Goal: Information Seeking & Learning: Find specific fact

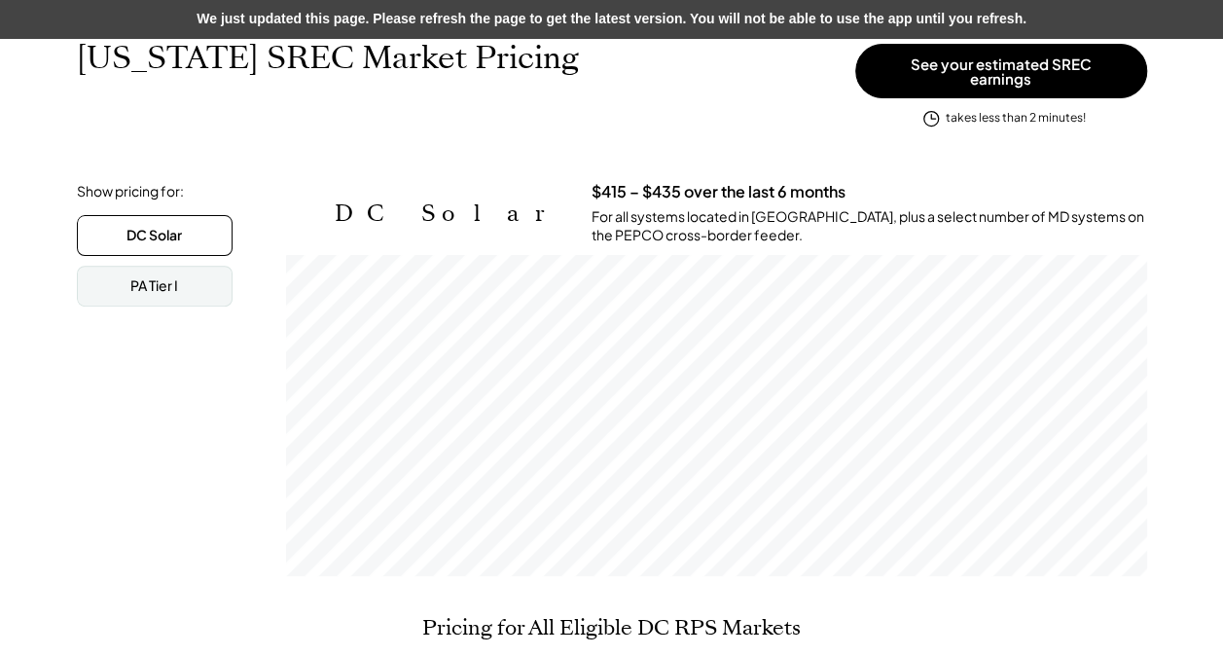
scroll to position [321, 860]
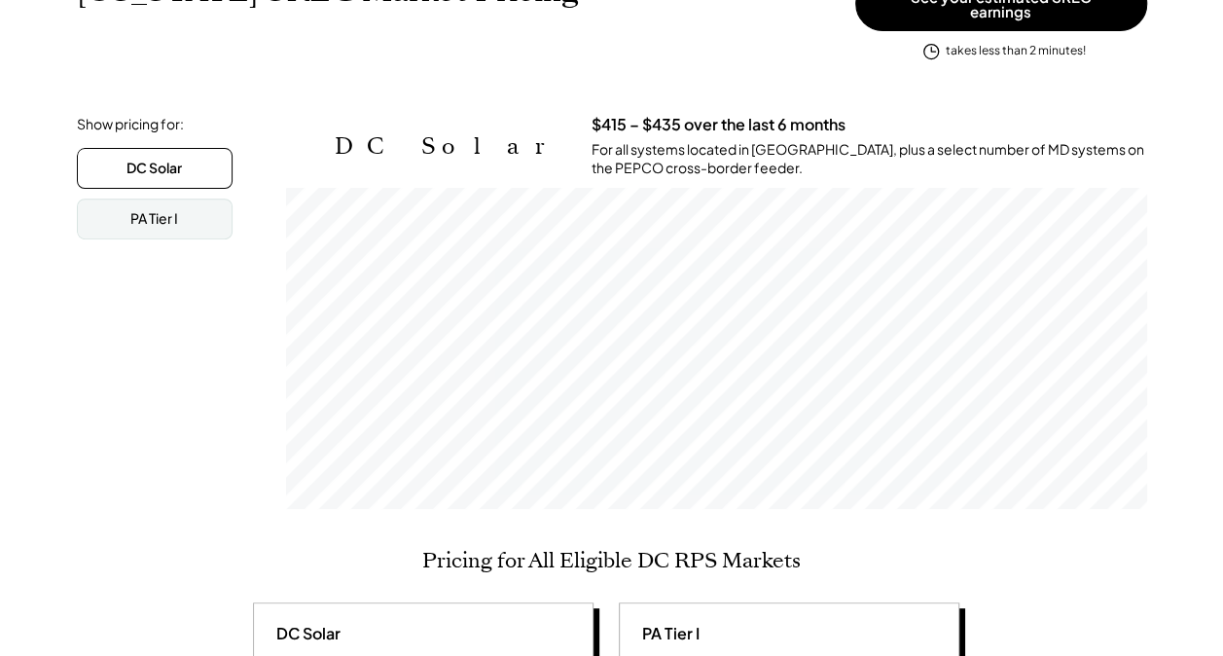
scroll to position [370, 0]
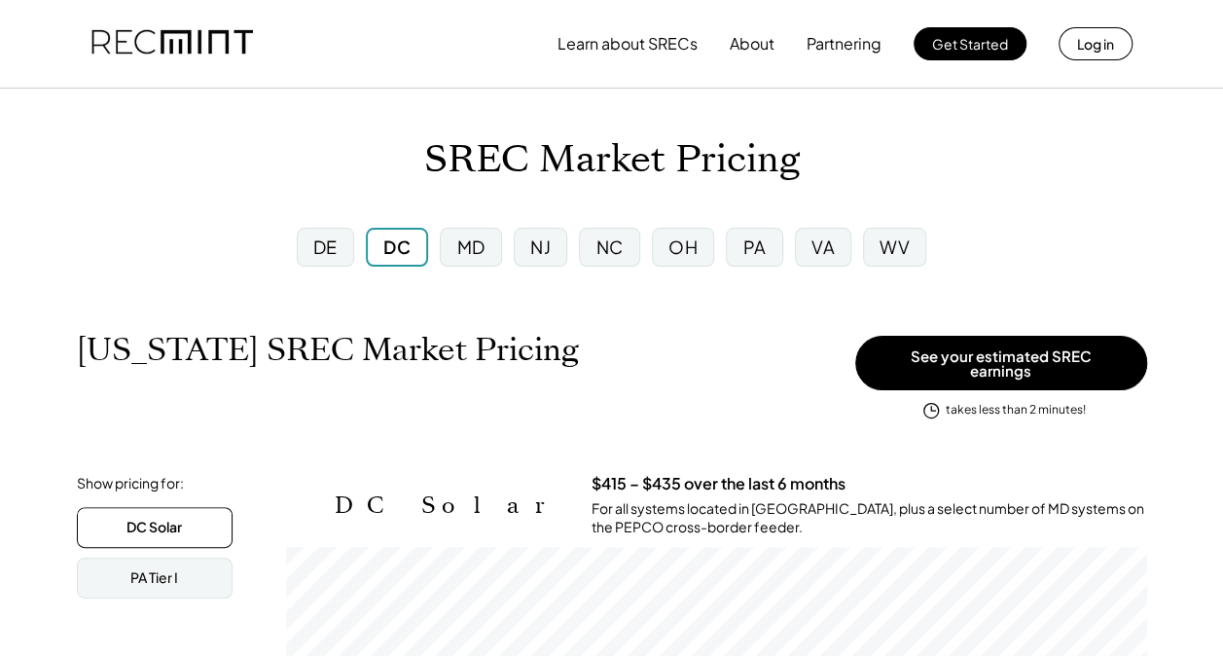
click at [471, 252] on div "MD" at bounding box center [471, 246] width 28 height 24
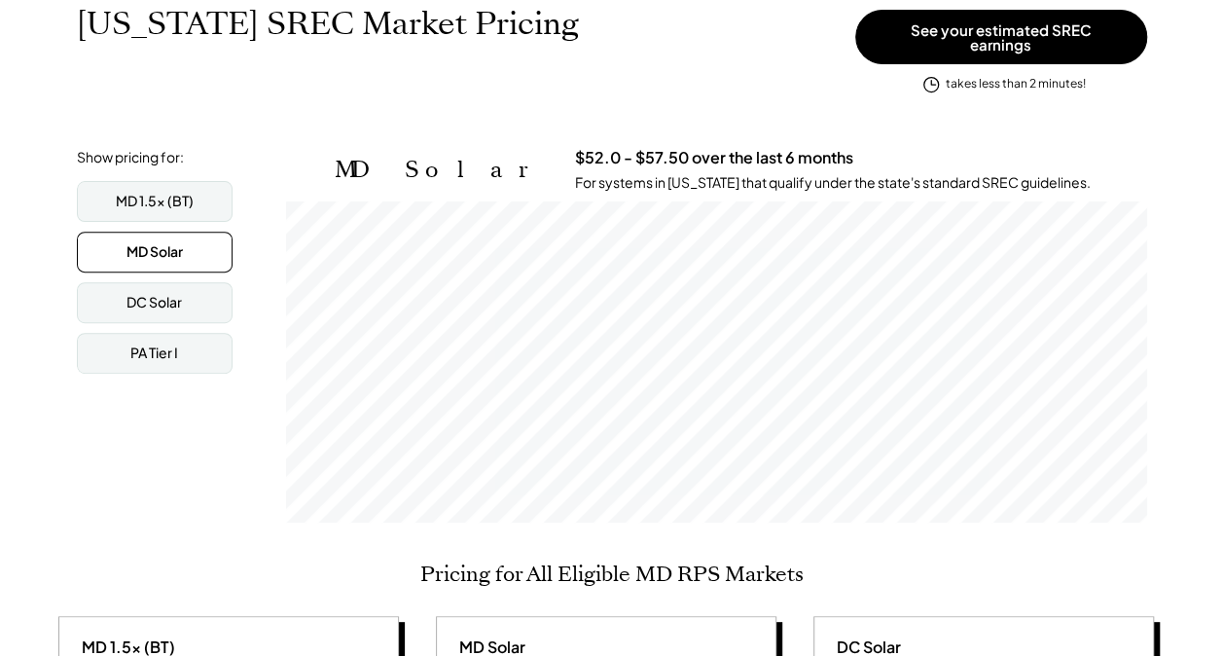
scroll to position [309, 0]
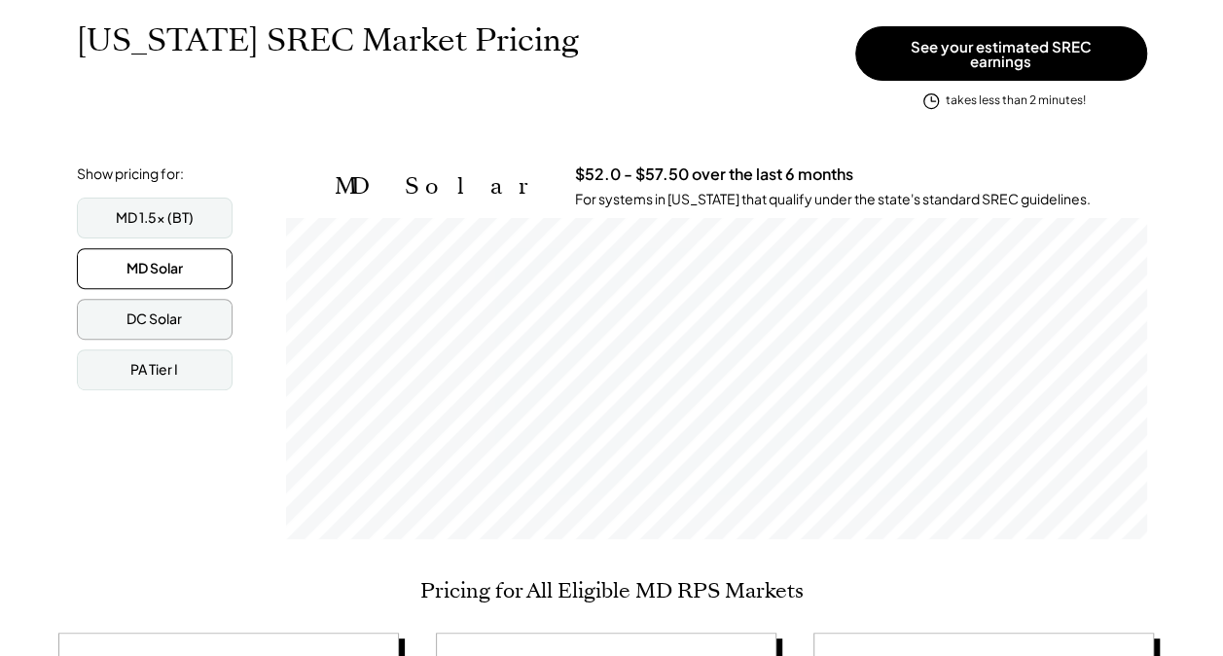
click at [113, 307] on div "DC Solar" at bounding box center [155, 319] width 156 height 41
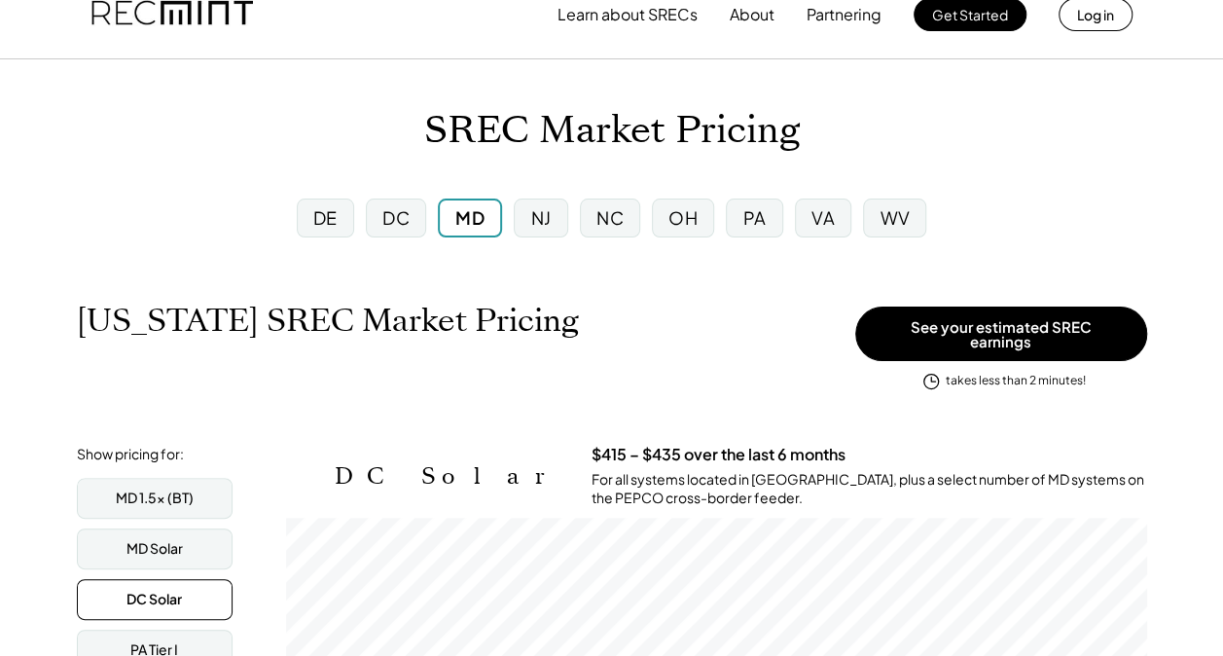
scroll to position [0, 0]
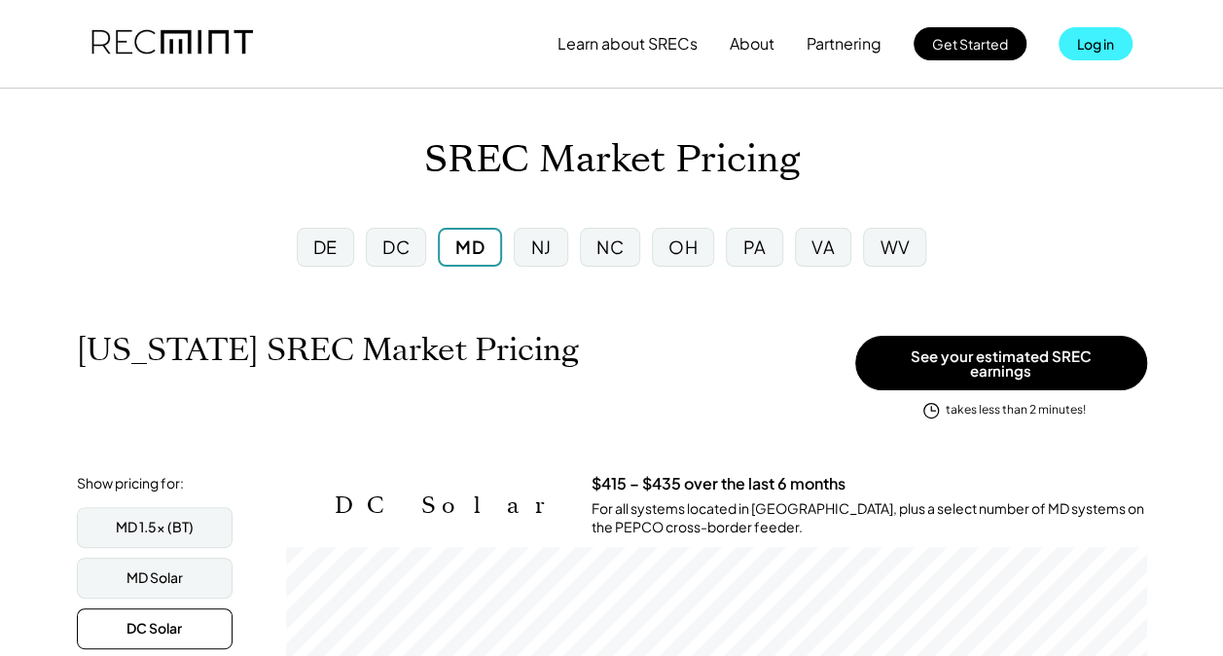
click at [1090, 47] on button "Log in" at bounding box center [1095, 43] width 74 height 33
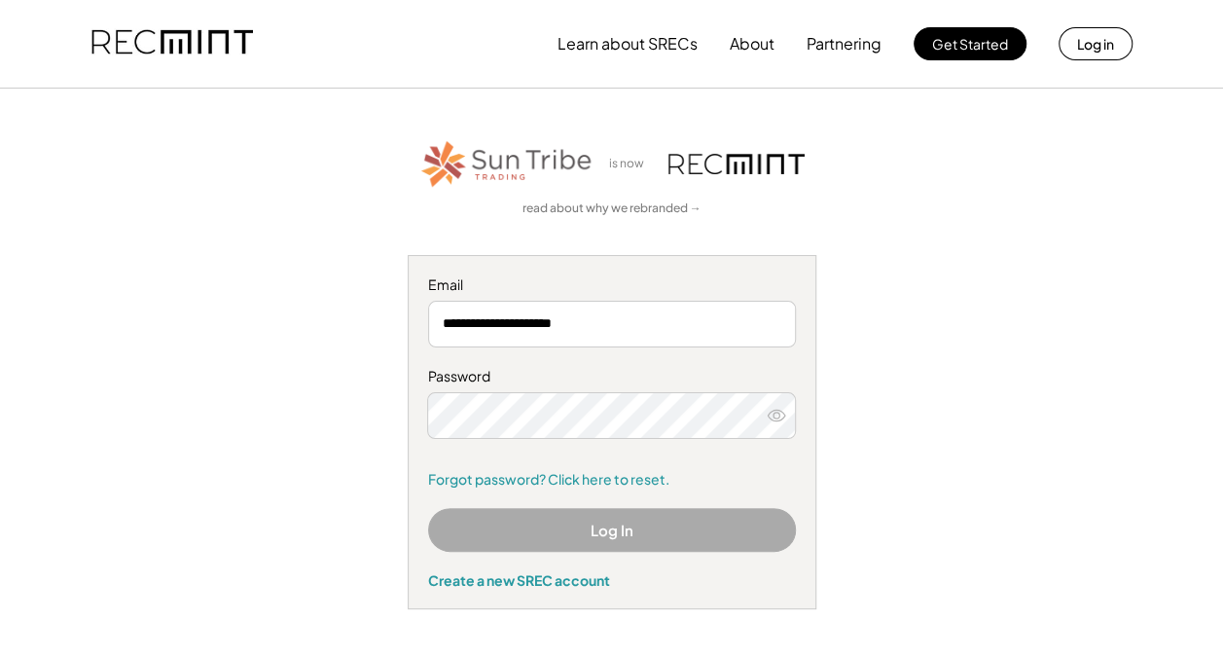
click at [529, 534] on button "Log In" at bounding box center [612, 530] width 368 height 44
click at [948, 356] on div "**********" at bounding box center [611, 373] width 1176 height 472
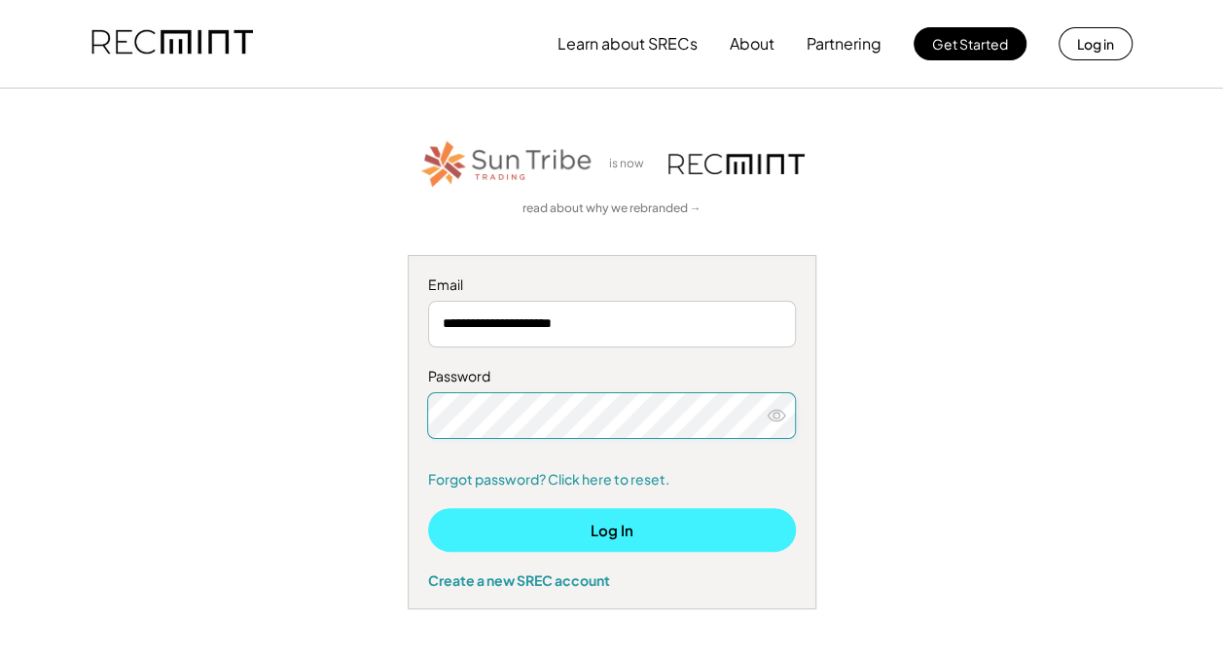
click at [701, 541] on button "Log In" at bounding box center [612, 530] width 368 height 44
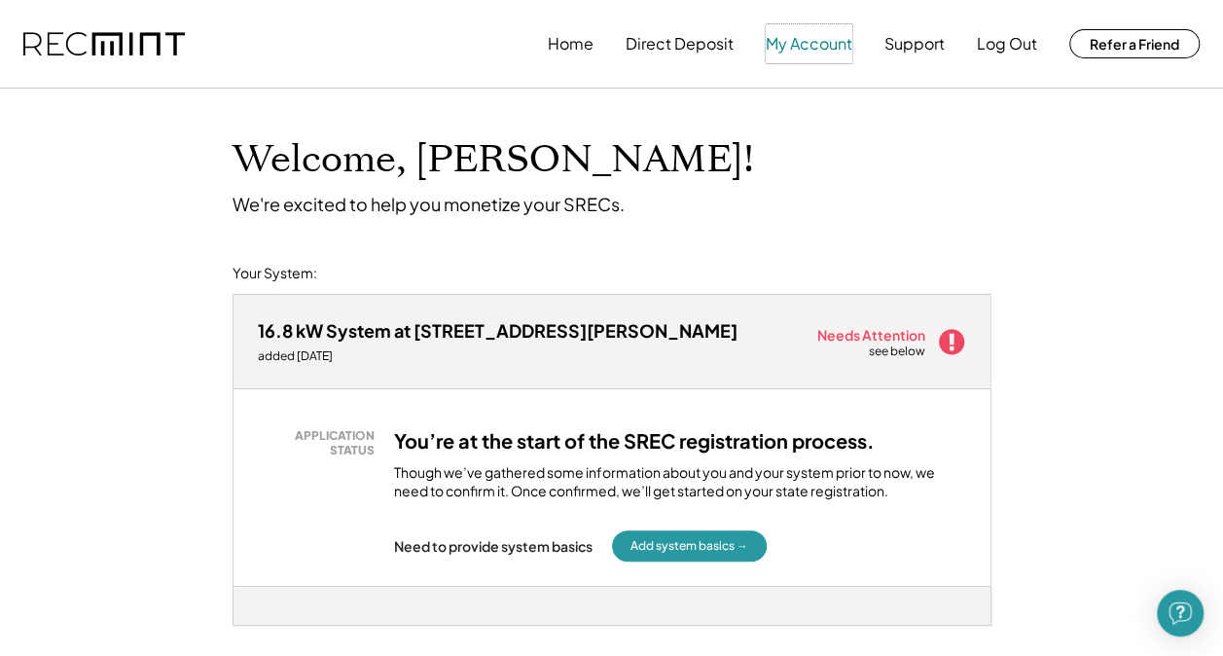
click at [821, 57] on button "My Account" at bounding box center [809, 43] width 87 height 39
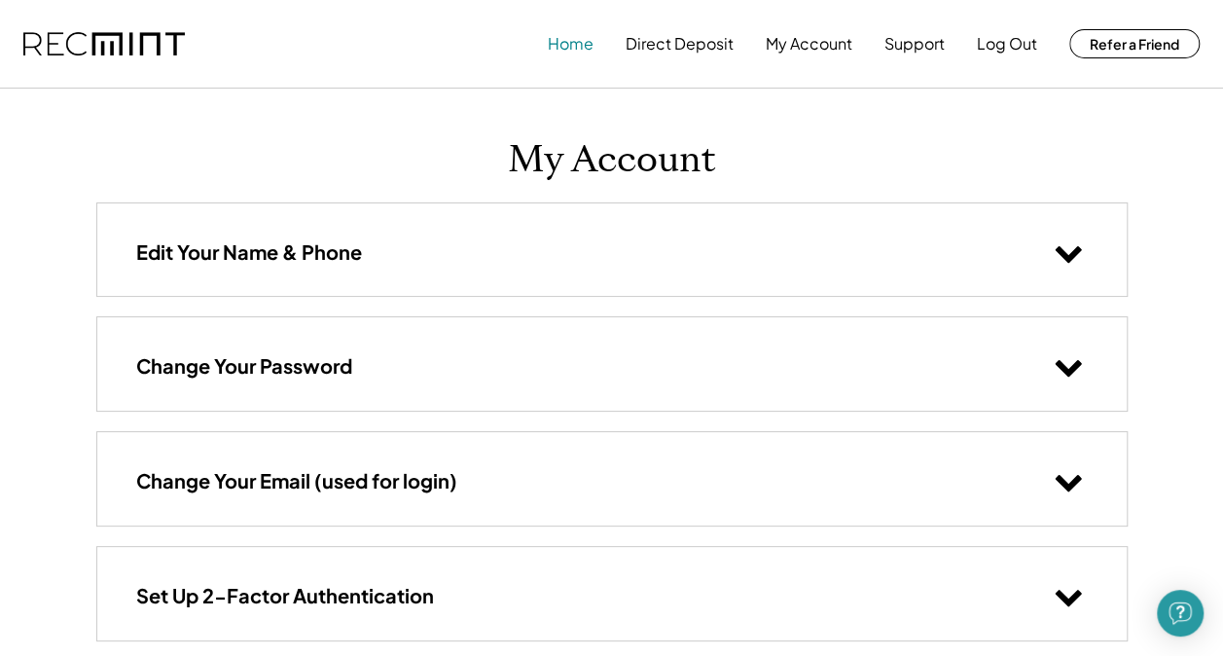
click at [583, 49] on button "Home" at bounding box center [571, 43] width 46 height 39
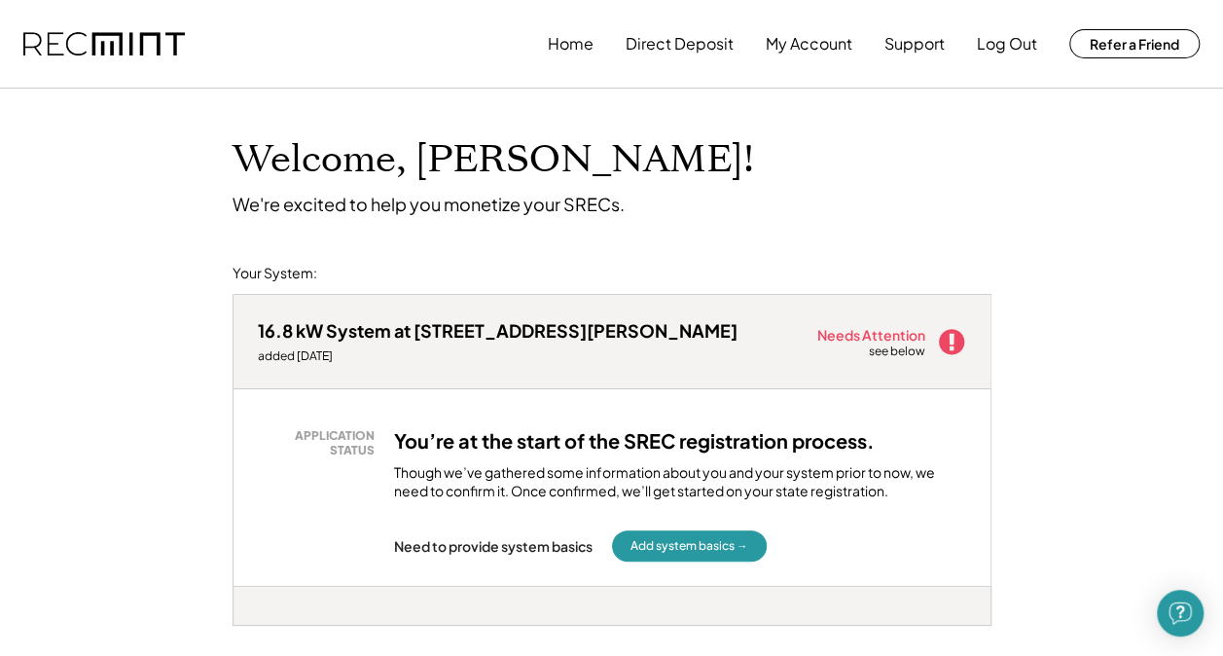
click at [808, 52] on button "My Account" at bounding box center [809, 43] width 87 height 39
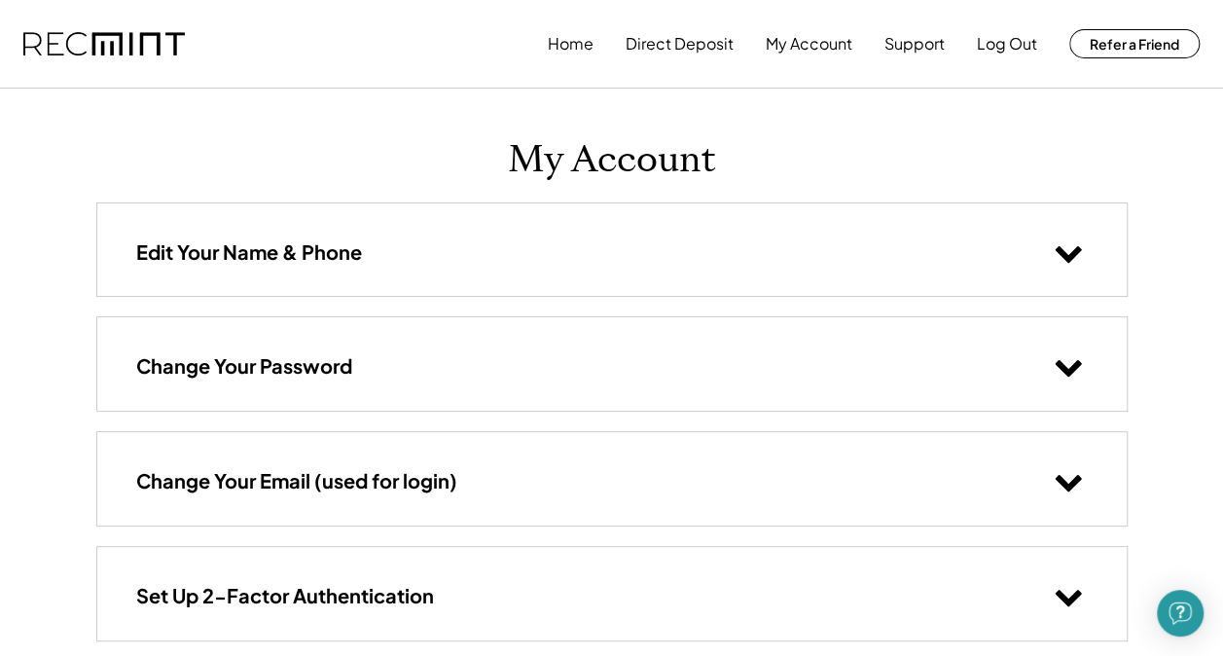
click at [919, 60] on button "Support" at bounding box center [914, 43] width 60 height 39
